Goal: Information Seeking & Learning: Understand process/instructions

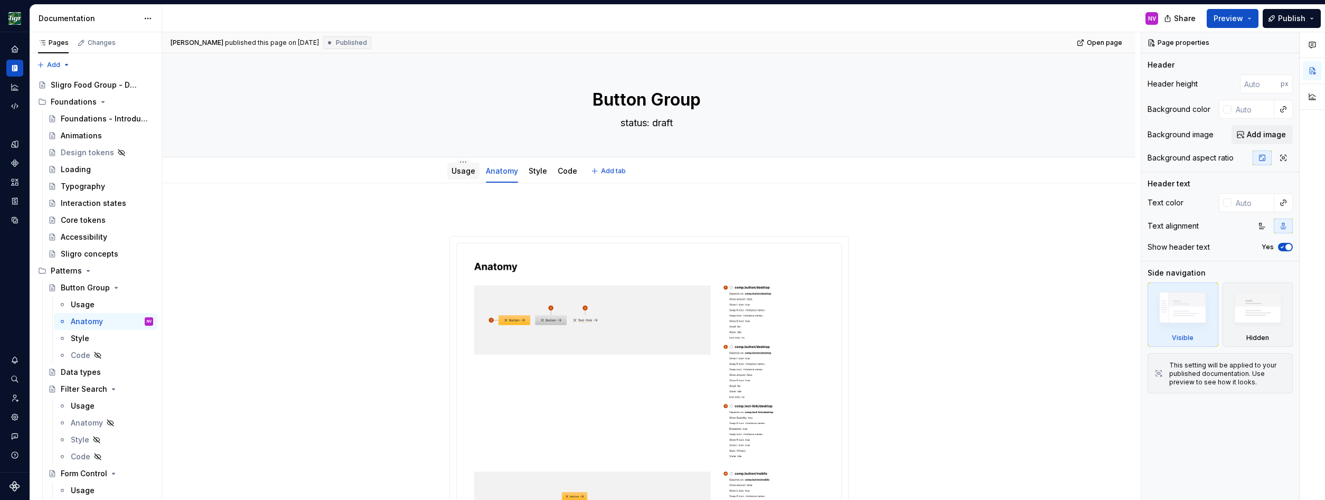
click at [464, 167] on link "Usage" at bounding box center [463, 170] width 24 height 9
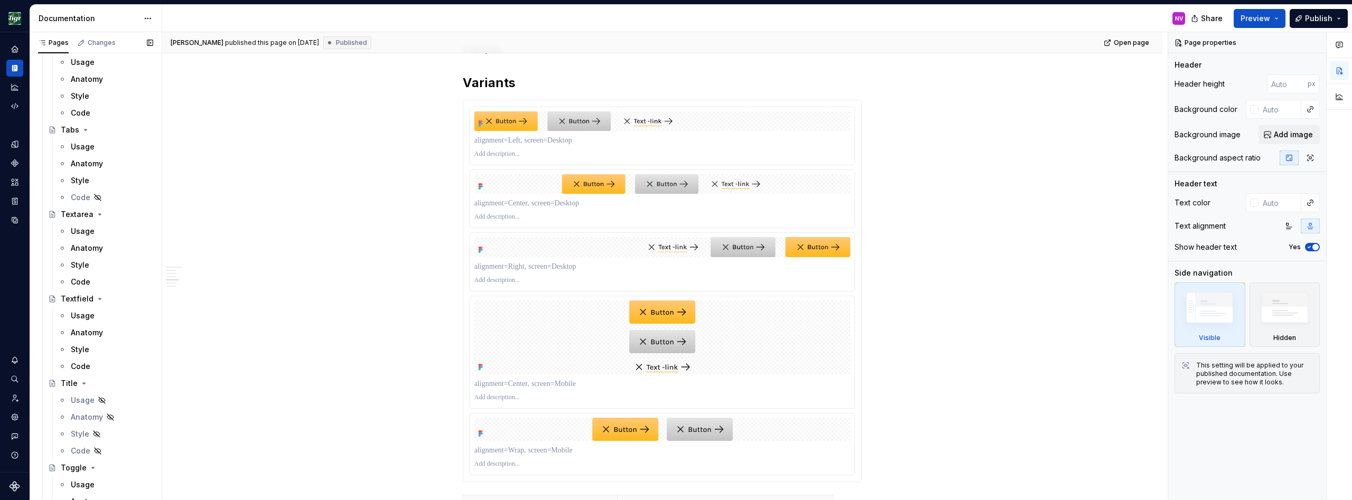
scroll to position [2614, 0]
click at [77, 327] on div "Usage" at bounding box center [83, 327] width 24 height 11
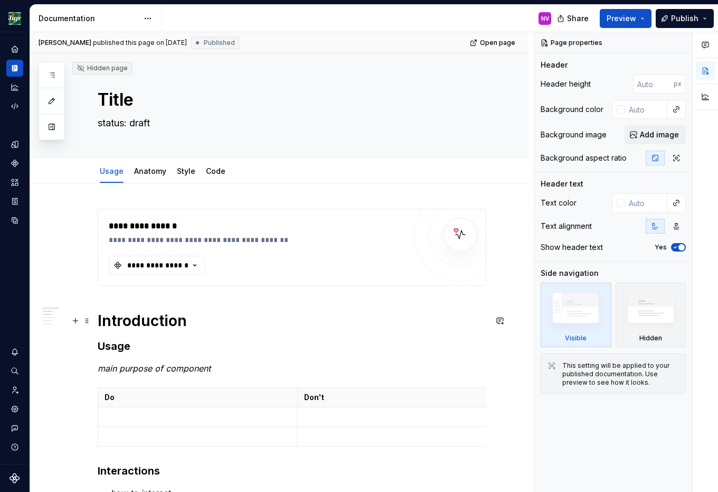
click at [272, 322] on h1 "Introduction" at bounding box center [292, 320] width 389 height 19
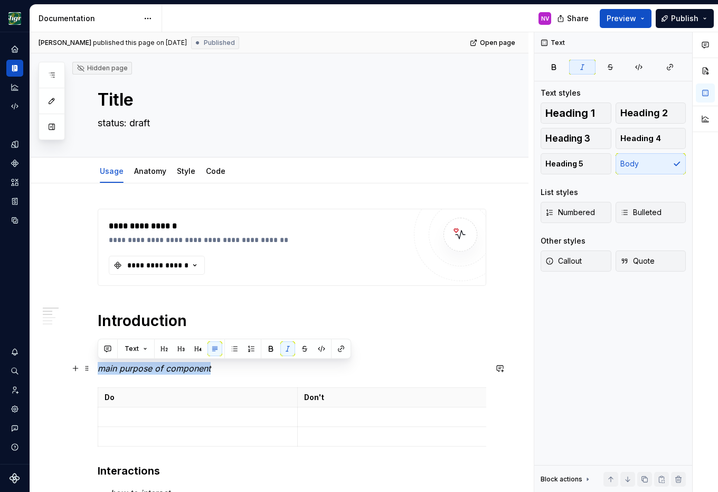
drag, startPoint x: 238, startPoint y: 371, endPoint x: 98, endPoint y: 369, distance: 139.4
click at [98, 369] on p "main purpose of component" at bounding box center [292, 368] width 389 height 13
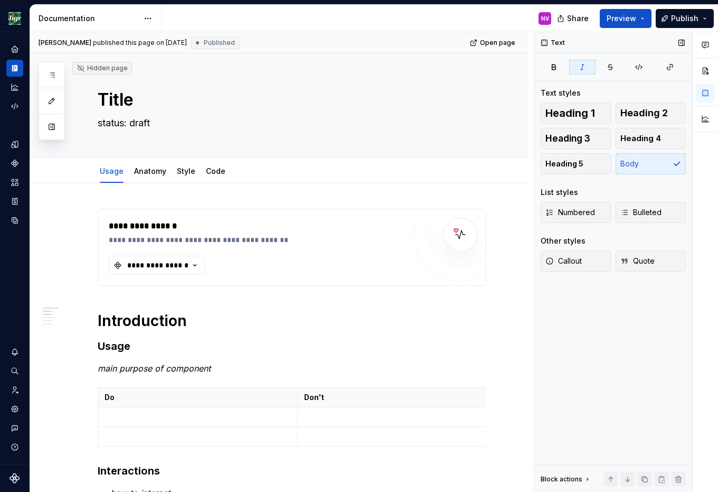
click at [556, 333] on div "Text Text styles Heading 1 Heading 2 Heading 3 Heading 4 Heading 5 Body List st…" at bounding box center [613, 262] width 158 height 460
click at [126, 370] on em "main purpose of component" at bounding box center [154, 368] width 113 height 11
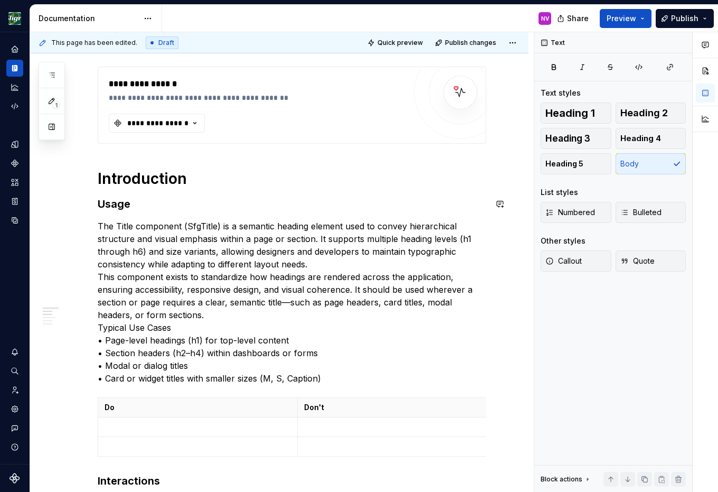
scroll to position [143, 0]
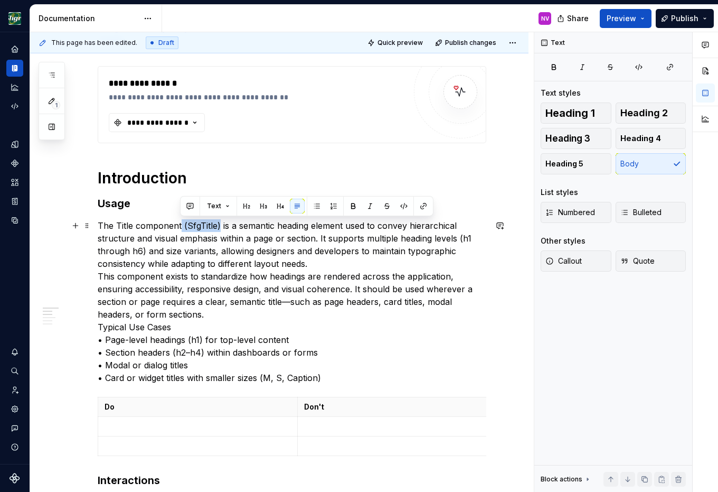
drag, startPoint x: 219, startPoint y: 227, endPoint x: 181, endPoint y: 226, distance: 37.5
click at [181, 226] on p "The Title component (SfgTitle) is a semantic heading element used to convey hie…" at bounding box center [292, 301] width 389 height 165
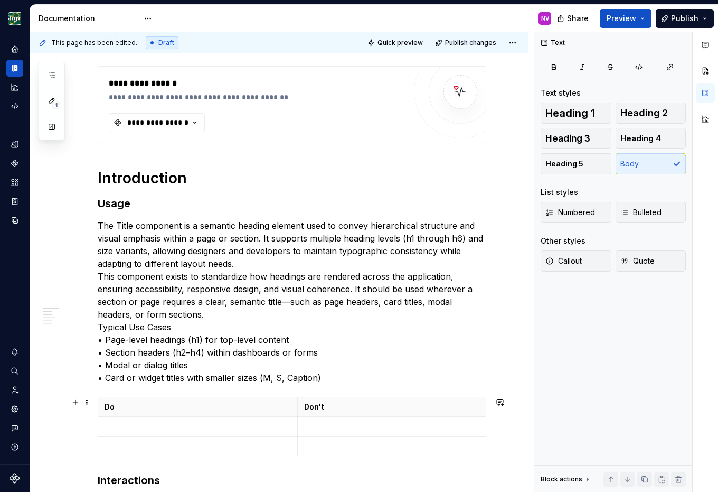
type textarea "*"
click at [20, 276] on div "Dataset [PERSON_NAME]" at bounding box center [15, 247] width 30 height 431
click at [228, 169] on h1 "Introduction" at bounding box center [292, 177] width 389 height 19
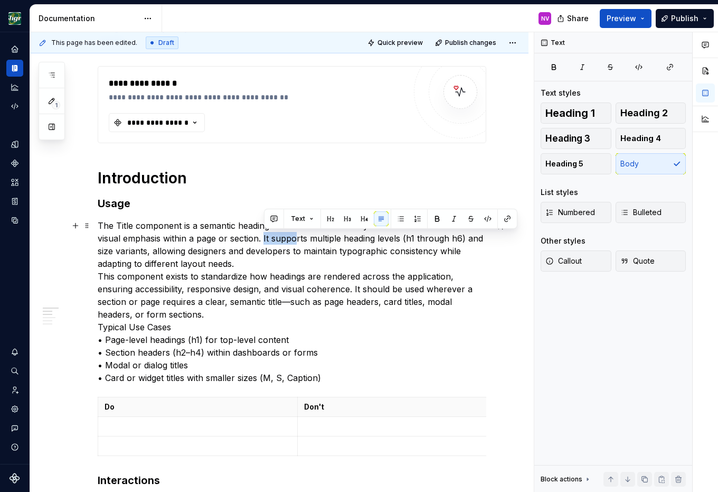
drag, startPoint x: 264, startPoint y: 239, endPoint x: 296, endPoint y: 239, distance: 31.7
click at [296, 239] on p "The Title component is a semantic heading element used to convey hierarchical s…" at bounding box center [292, 301] width 389 height 165
click at [327, 239] on p "The Title component is a semantic heading element used to convey hierarchical s…" at bounding box center [292, 301] width 389 height 165
drag, startPoint x: 309, startPoint y: 241, endPoint x: 387, endPoint y: 238, distance: 78.2
click at [387, 238] on p "The Title component is a semantic heading element used to convey hierarchical s…" at bounding box center [292, 301] width 389 height 165
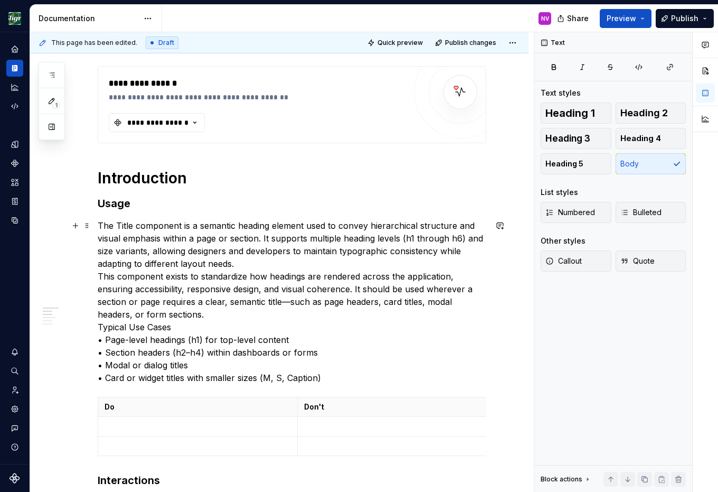
click at [400, 239] on p "The Title component is a semantic heading element used to convey hierarchical s…" at bounding box center [292, 301] width 389 height 165
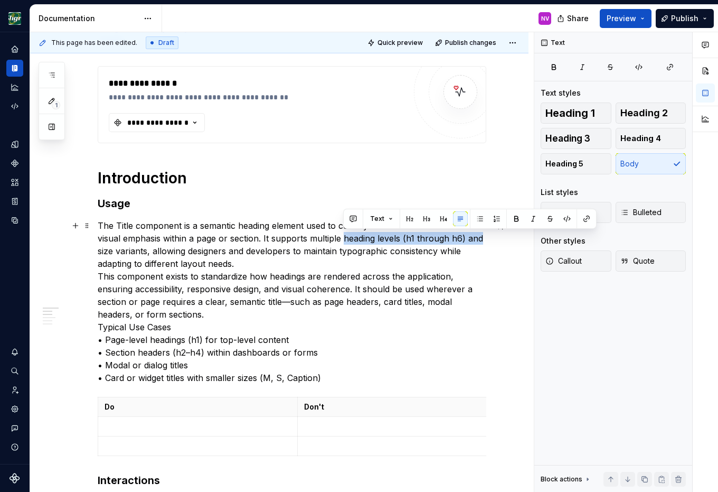
drag, startPoint x: 343, startPoint y: 241, endPoint x: 479, endPoint y: 239, distance: 136.8
click at [479, 239] on p "The Title component is a semantic heading element used to convey hierarchical s…" at bounding box center [292, 301] width 389 height 165
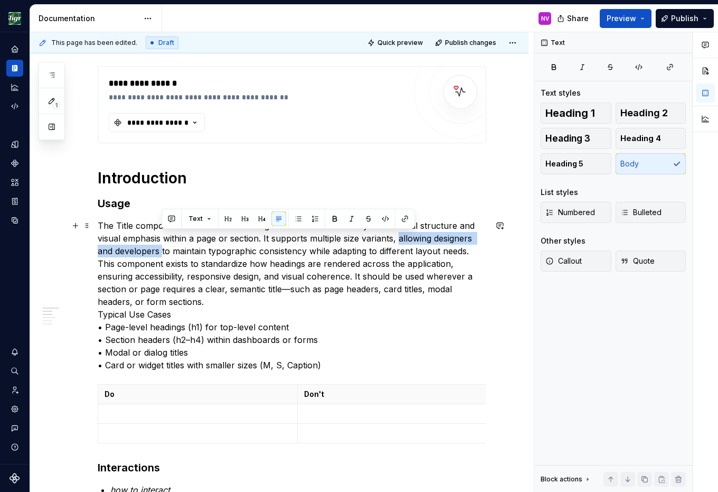
drag, startPoint x: 161, startPoint y: 250, endPoint x: 399, endPoint y: 236, distance: 238.6
click at [399, 236] on p "The Title component is a semantic heading element used to convey hierarchical s…" at bounding box center [292, 295] width 389 height 152
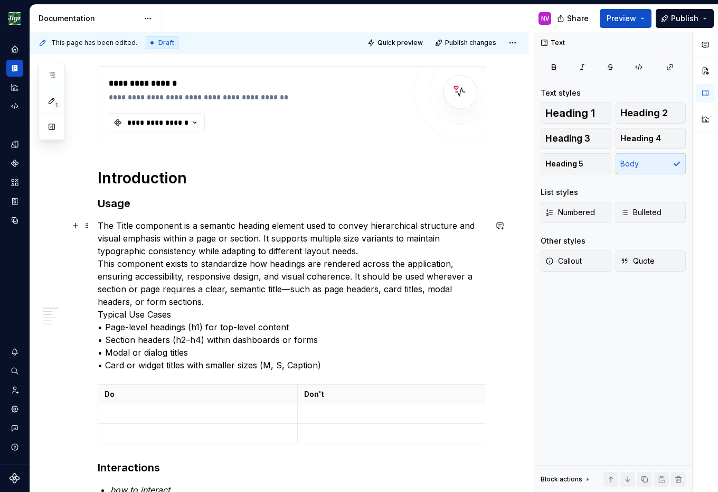
click at [362, 251] on p "The Title component is a semantic heading element used to convey hierarchical s…" at bounding box center [292, 295] width 389 height 152
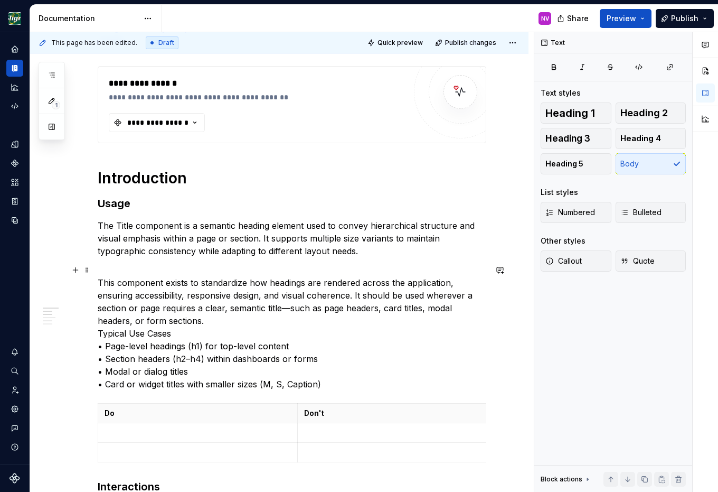
click at [240, 309] on p "This component exists to standardize how headings are rendered across the appli…" at bounding box center [292, 326] width 389 height 127
drag, startPoint x: 250, startPoint y: 310, endPoint x: 297, endPoint y: 310, distance: 47.0
click at [250, 310] on p "This component exists to standardize how headings are rendered across the appli…" at bounding box center [292, 326] width 389 height 127
click at [203, 315] on p "This component exists to standardize how headings are rendered across the appli…" at bounding box center [292, 326] width 389 height 127
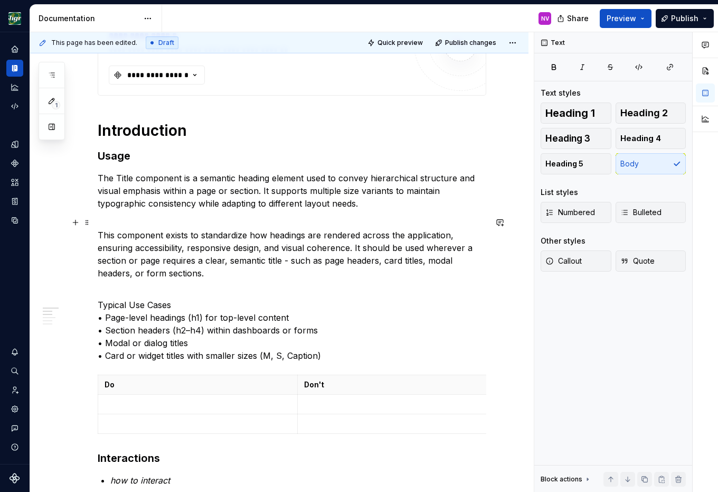
scroll to position [238, 0]
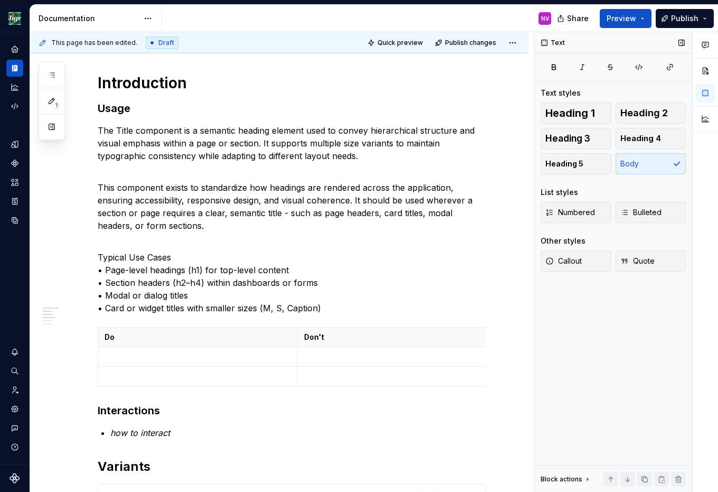
type textarea "*"
